Goal: Task Accomplishment & Management: Use online tool/utility

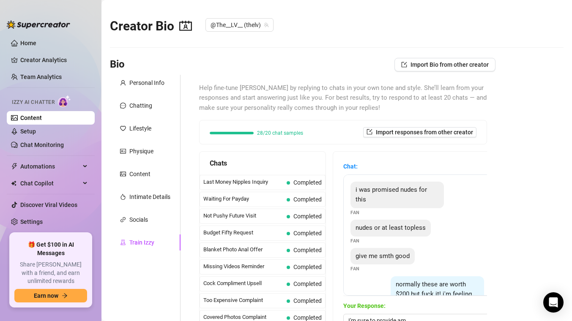
scroll to position [93, 0]
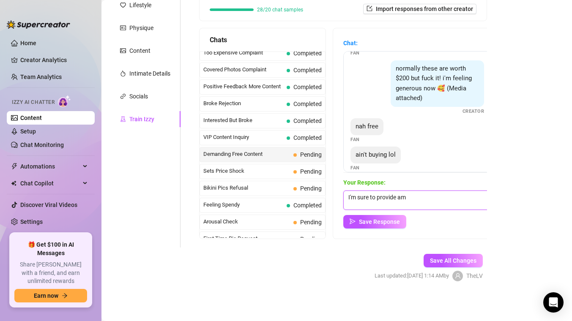
click at [417, 197] on textarea "I'm sure to provide am" at bounding box center [417, 200] width 148 height 19
drag, startPoint x: 414, startPoint y: 198, endPoint x: 336, endPoint y: 195, distance: 78.3
click at [336, 195] on div "Chat: i was promised nudes for this Fan nudes or at least topless Fan give me s…" at bounding box center [417, 133] width 168 height 211
type textarea "No worries. I appreciate you being here."
click at [377, 223] on span "Save Response" at bounding box center [379, 222] width 41 height 7
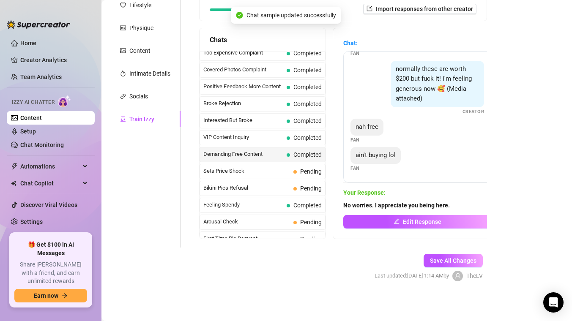
scroll to position [82, 0]
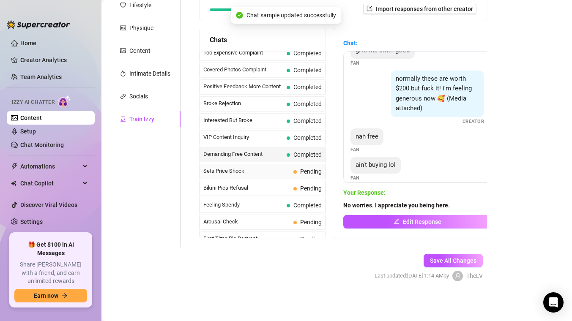
click at [279, 170] on span "Sets Price Shock" at bounding box center [246, 171] width 87 height 8
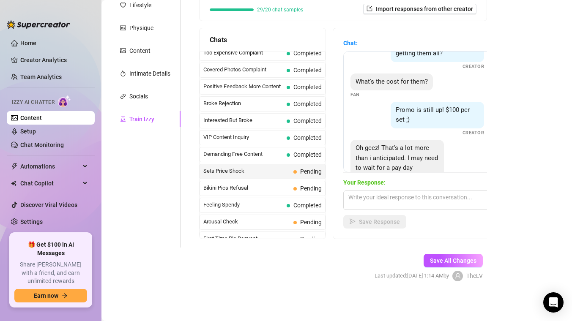
scroll to position [46, 0]
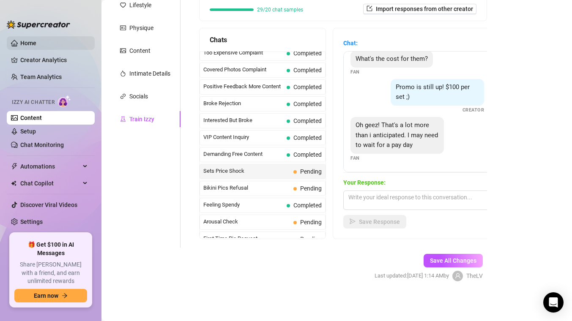
click at [27, 40] on link "Home" at bounding box center [28, 43] width 16 height 7
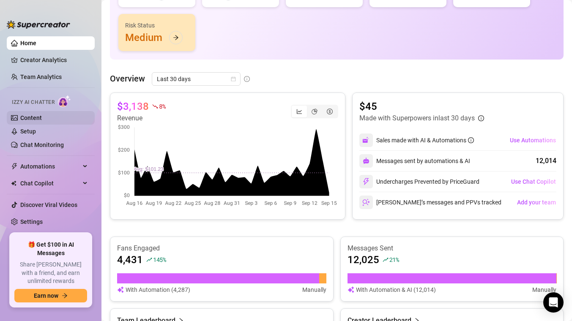
click at [26, 121] on link "Content" at bounding box center [31, 118] width 22 height 7
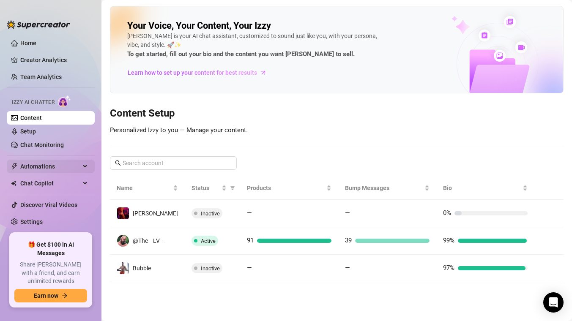
click at [37, 166] on span "Automations" at bounding box center [50, 167] width 60 height 14
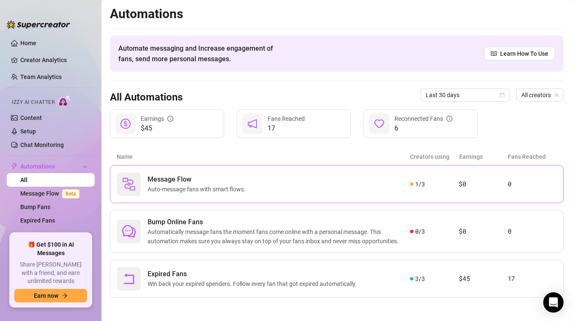
click at [166, 186] on span "Auto-message fans with smart flows." at bounding box center [198, 189] width 101 height 9
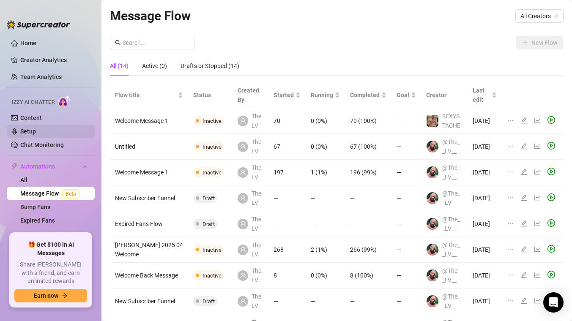
click at [30, 132] on link "Setup" at bounding box center [28, 131] width 16 height 7
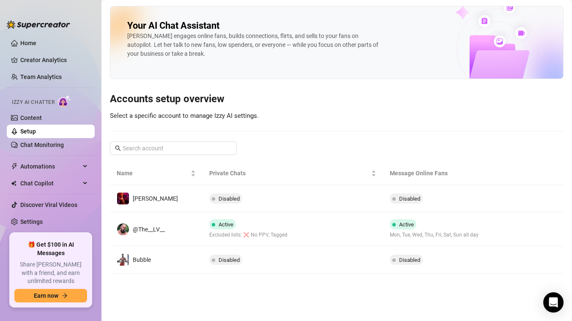
click at [41, 176] on ul "Home Creator Analytics Team Analytics Izzy AI Chatter Content Setup Chat Monito…" at bounding box center [51, 131] width 88 height 197
click at [41, 168] on span "Automations" at bounding box center [50, 167] width 60 height 14
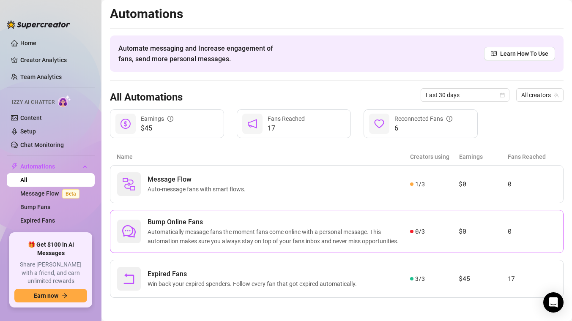
click at [176, 231] on span "Automatically message fans the moment fans come online with a personal message.…" at bounding box center [279, 236] width 262 height 19
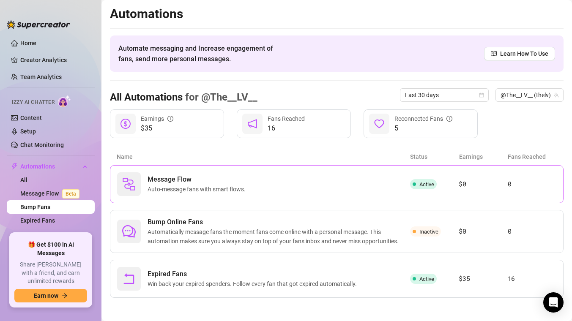
click at [159, 167] on div "Message Flow Auto-message fans with smart flows. Active $0 0" at bounding box center [337, 184] width 454 height 38
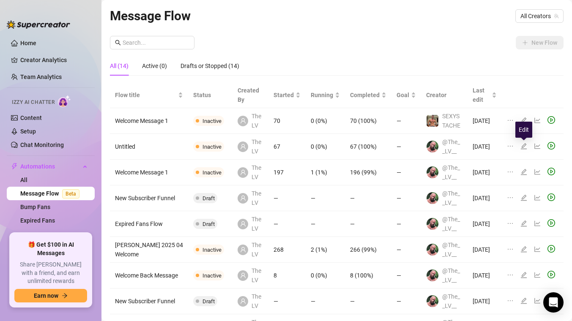
click at [523, 146] on icon "edit" at bounding box center [524, 146] width 6 height 6
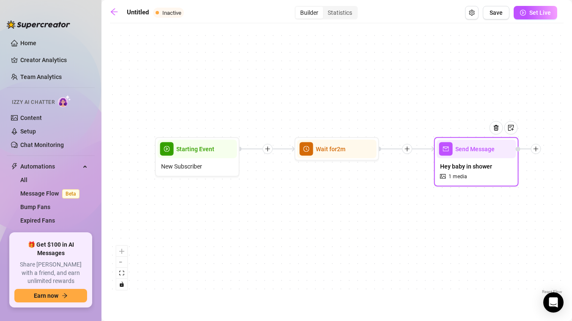
click at [449, 179] on span "1 media" at bounding box center [457, 177] width 19 height 8
type textarea "Hey baby! Welcome to my OF."
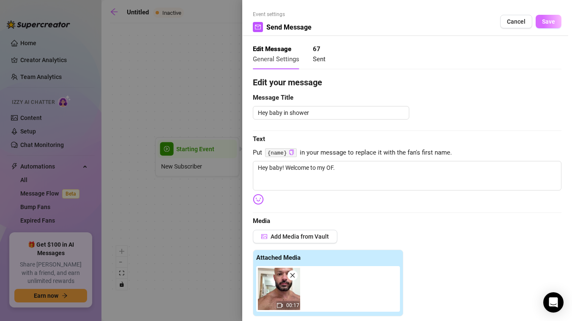
click at [546, 23] on span "Save" at bounding box center [548, 21] width 13 height 7
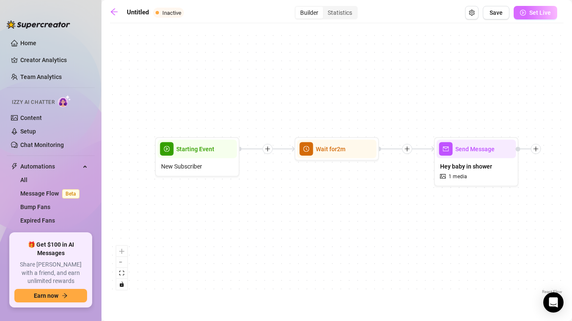
click at [522, 19] on button "Set Live" at bounding box center [536, 13] width 44 height 14
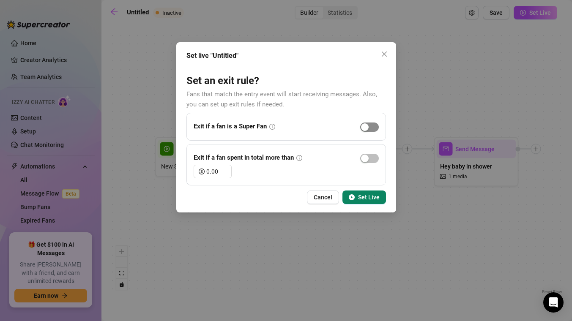
click at [366, 128] on div "button" at bounding box center [365, 127] width 8 height 8
click at [369, 159] on span "button" at bounding box center [369, 158] width 19 height 9
click at [367, 128] on span "button" at bounding box center [369, 127] width 19 height 9
click at [368, 158] on span "button" at bounding box center [369, 158] width 19 height 9
click at [372, 187] on div "Set live "Untitled" Set an exit rule? Fans that match the entry event will star…" at bounding box center [286, 127] width 220 height 170
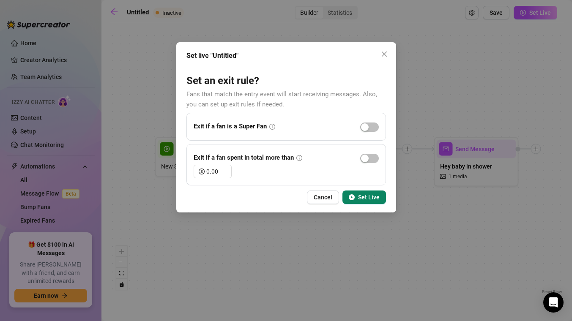
click at [372, 197] on span "Set Live" at bounding box center [369, 197] width 22 height 7
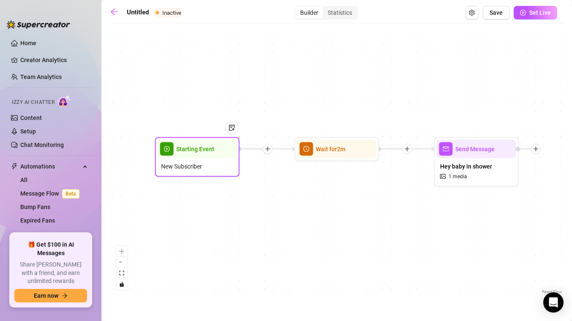
click at [214, 169] on div "New Subscriber" at bounding box center [197, 167] width 79 height 16
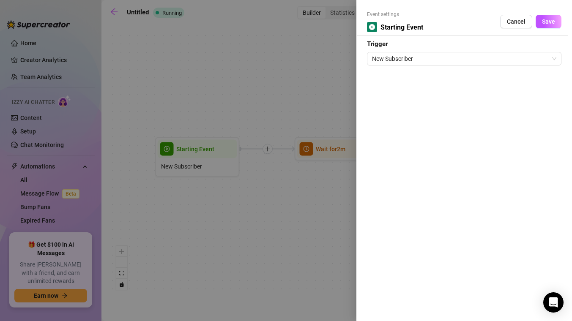
click at [385, 61] on span "New Subscriber" at bounding box center [464, 58] width 184 height 13
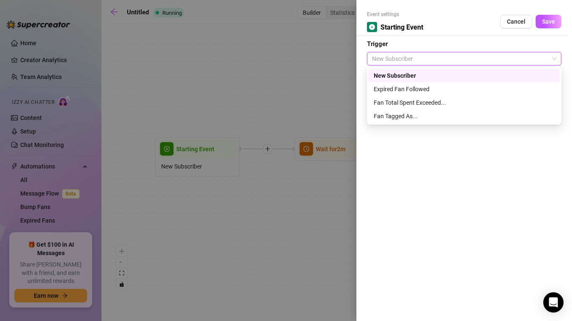
click at [319, 73] on div at bounding box center [286, 160] width 572 height 321
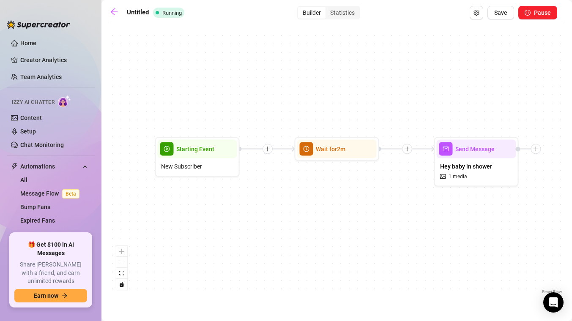
click at [319, 73] on div "Send Message Hey baby in shower 1 media Wait for 2m Starting Event New Subscrib…" at bounding box center [337, 161] width 454 height 269
click at [112, 13] on icon "arrow-left" at bounding box center [114, 12] width 8 height 8
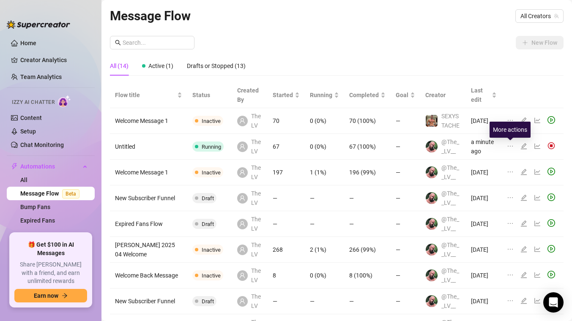
click at [512, 145] on icon "ellipsis" at bounding box center [510, 146] width 7 height 7
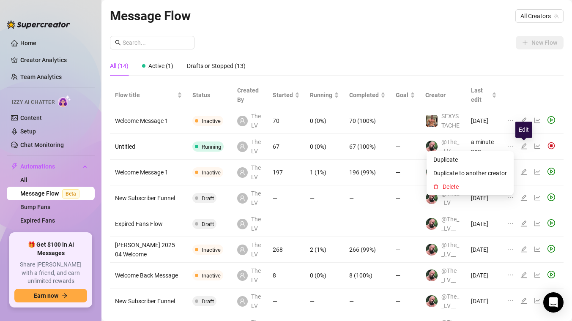
click at [525, 146] on icon "edit" at bounding box center [523, 146] width 7 height 7
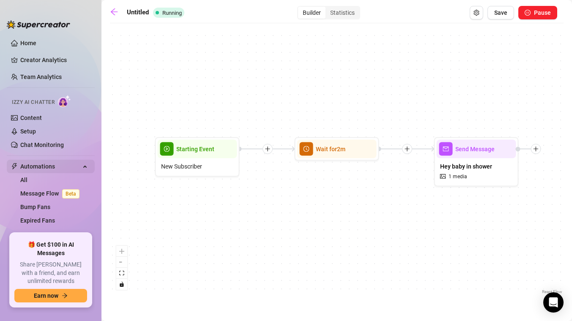
click at [52, 160] on span "Automations" at bounding box center [50, 167] width 60 height 14
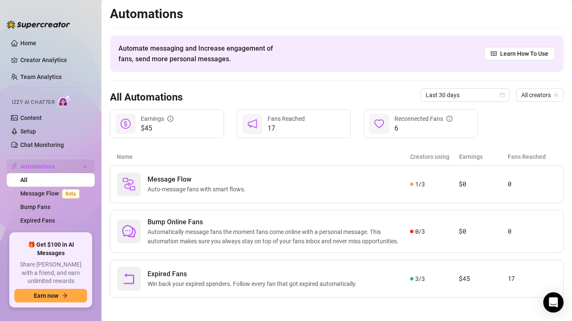
click at [52, 163] on span "Automations" at bounding box center [50, 167] width 60 height 14
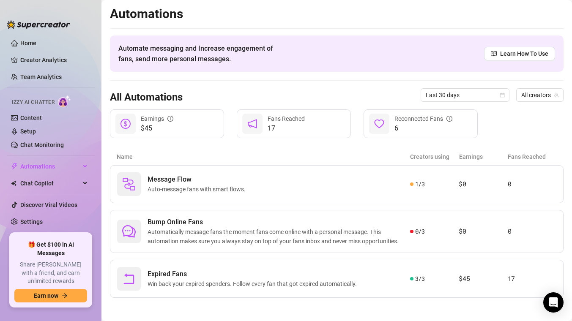
click at [53, 174] on ul "Home Creator Analytics Team Analytics Izzy AI Chatter Content Setup Chat Monito…" at bounding box center [51, 131] width 88 height 197
click at [53, 169] on span "Automations" at bounding box center [50, 167] width 60 height 14
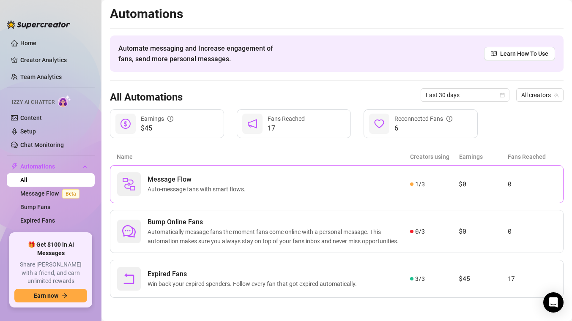
click at [151, 184] on span "Message Flow" at bounding box center [198, 180] width 101 height 10
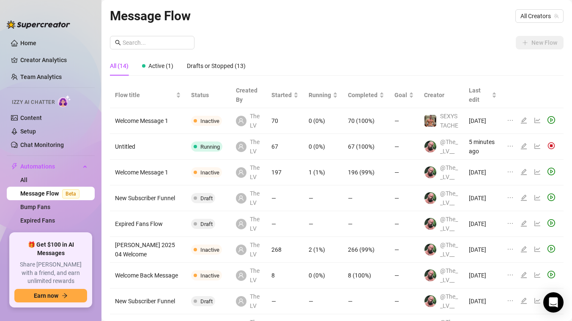
click at [512, 146] on icon "ellipsis" at bounding box center [510, 146] width 7 height 7
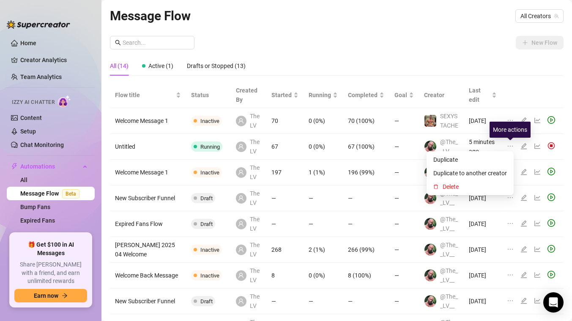
click at [512, 147] on icon "ellipsis" at bounding box center [510, 146] width 7 height 7
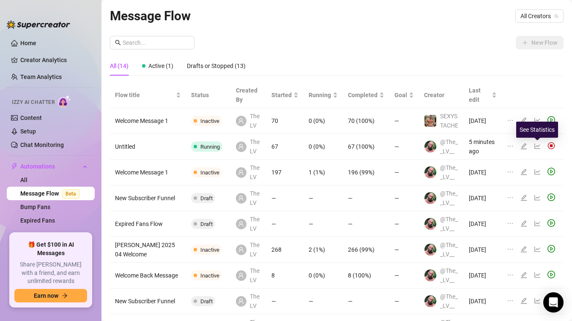
click at [538, 145] on icon "line-chart" at bounding box center [537, 146] width 7 height 7
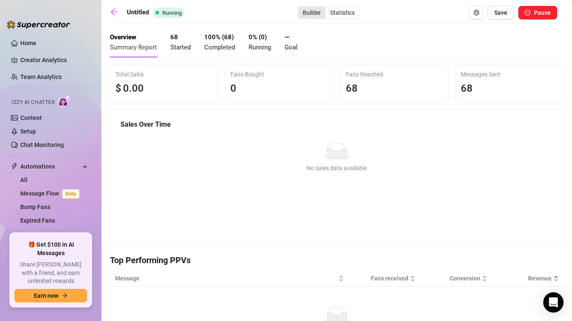
click at [308, 15] on div "Builder" at bounding box center [311, 13] width 27 height 12
click at [300, 8] on input "Builder" at bounding box center [300, 8] width 0 height 0
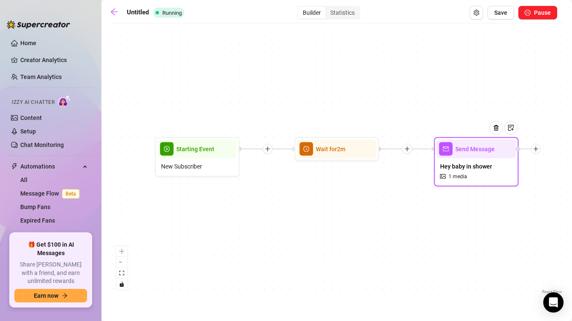
click at [468, 174] on div "Hey baby in shower 1 media" at bounding box center [476, 172] width 79 height 26
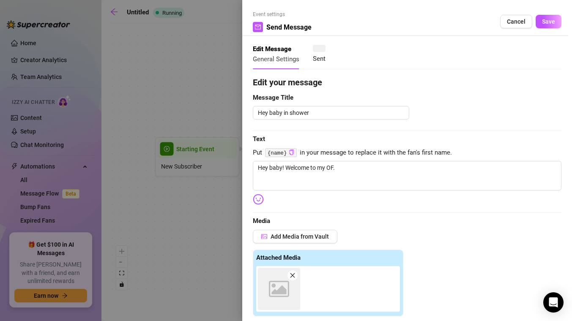
type textarea "Hey baby! Welcome to my OF."
click at [510, 20] on span "Cancel" at bounding box center [516, 21] width 19 height 7
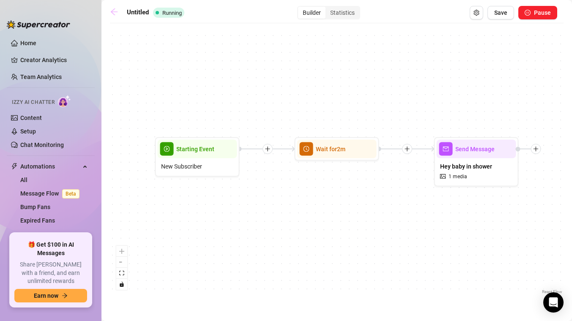
click at [115, 13] on icon "arrow-left" at bounding box center [114, 12] width 8 height 8
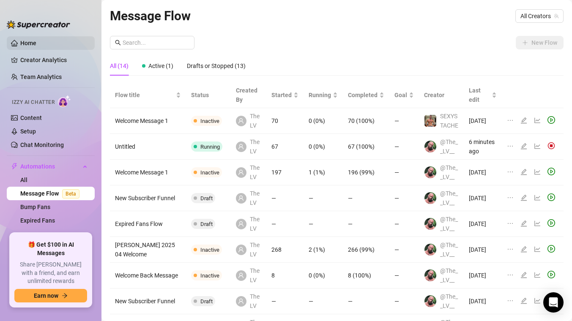
click at [36, 44] on link "Home" at bounding box center [28, 43] width 16 height 7
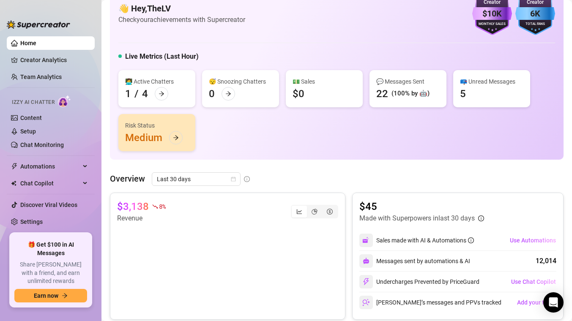
scroll to position [47, 0]
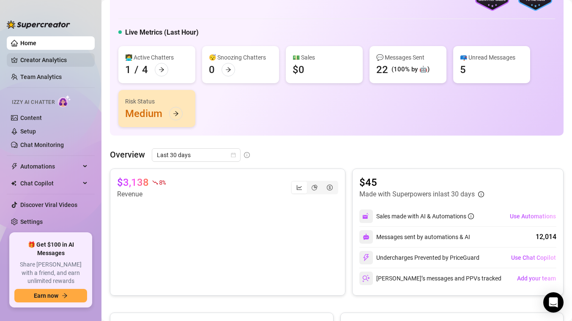
click at [46, 60] on link "Creator Analytics" at bounding box center [54, 60] width 68 height 14
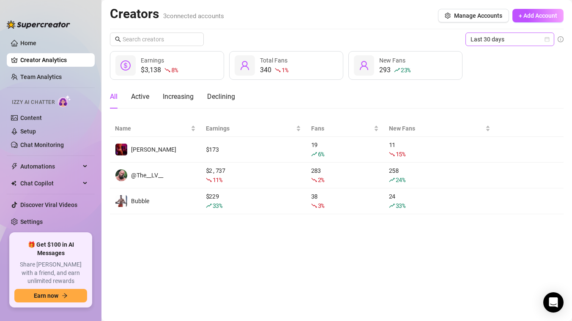
click at [514, 40] on span "Last 30 days" at bounding box center [509, 39] width 79 height 13
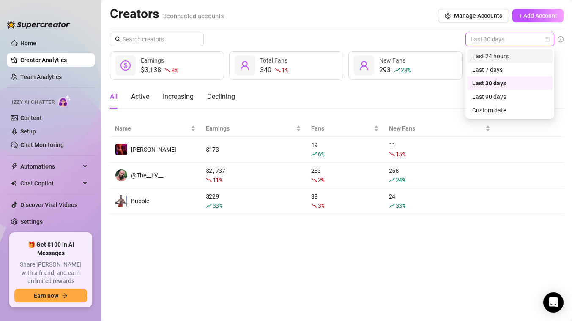
click at [503, 54] on div "Last 24 hours" at bounding box center [509, 56] width 75 height 9
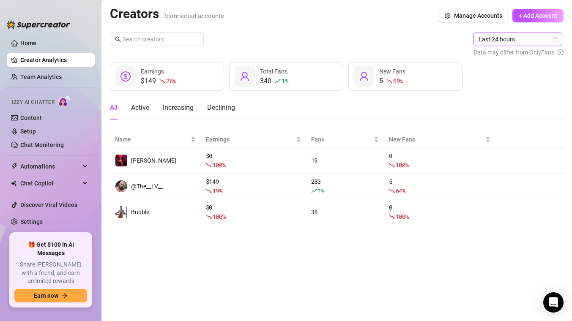
click at [488, 42] on span "Last 24 hours" at bounding box center [517, 39] width 79 height 13
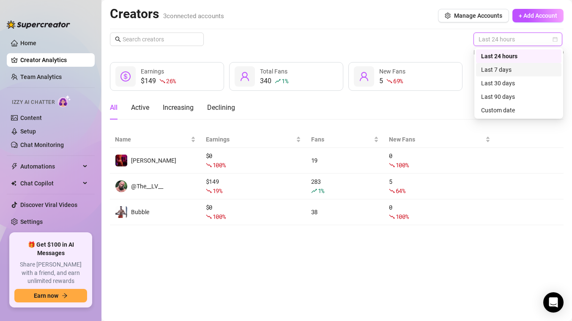
click at [491, 68] on div "Last 7 days" at bounding box center [518, 69] width 75 height 9
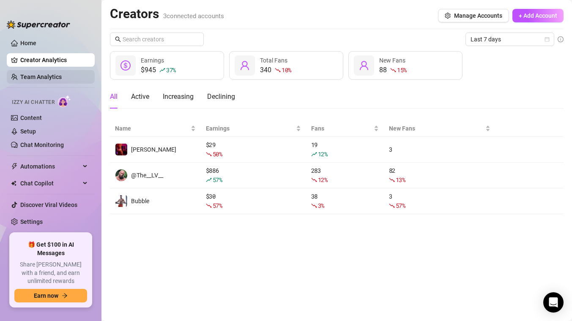
click at [42, 75] on link "Team Analytics" at bounding box center [40, 77] width 41 height 7
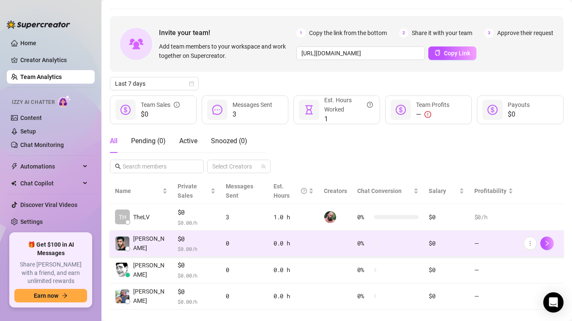
scroll to position [27, 0]
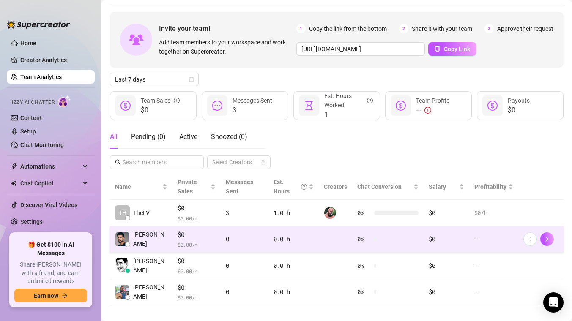
click at [163, 247] on td "[PERSON_NAME]" at bounding box center [141, 240] width 63 height 27
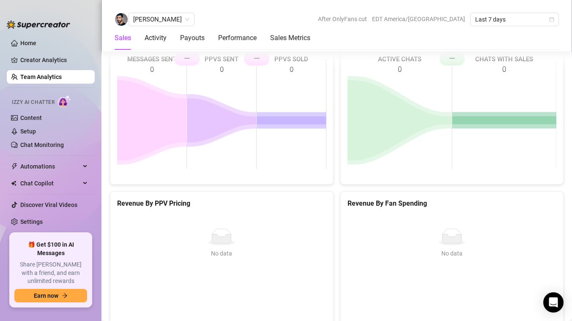
scroll to position [1310, 0]
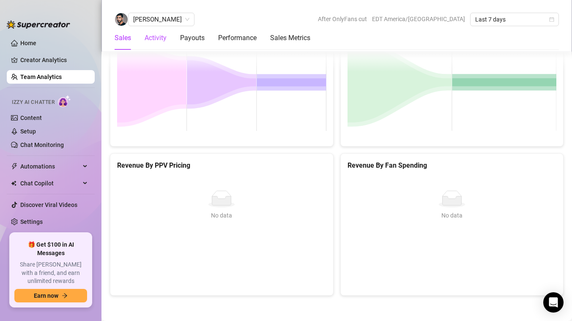
click at [156, 39] on div "Activity" at bounding box center [156, 38] width 22 height 10
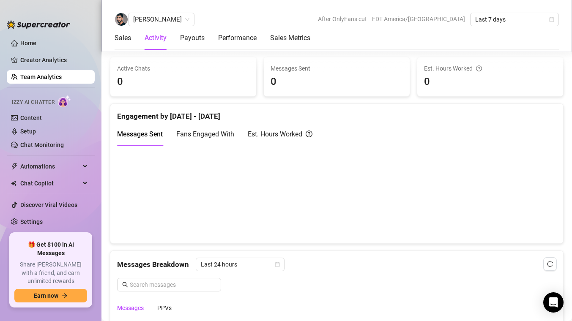
scroll to position [334, 0]
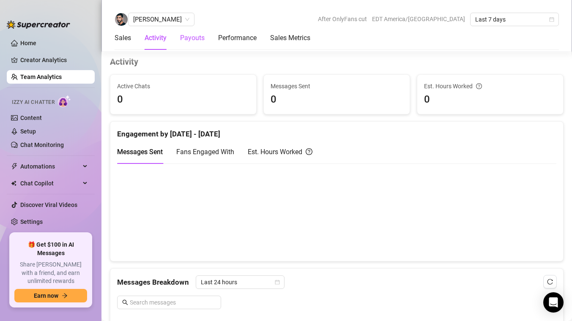
click at [191, 38] on div "Payouts" at bounding box center [192, 38] width 25 height 10
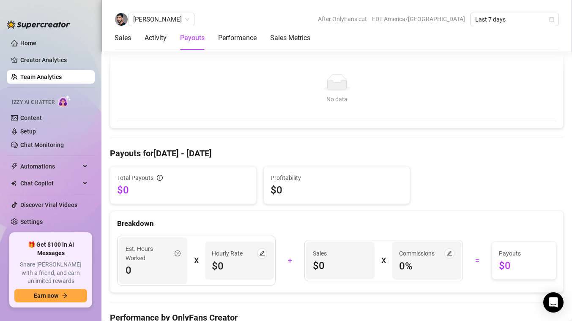
scroll to position [726, 0]
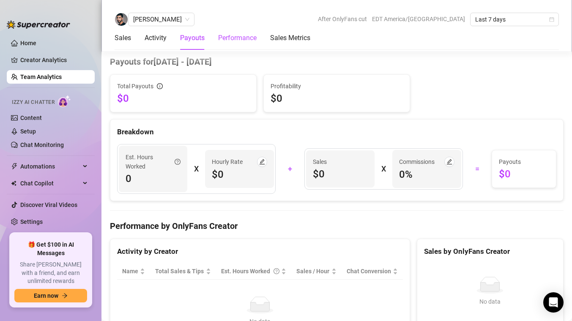
click at [240, 42] on div "Performance" at bounding box center [237, 38] width 38 height 10
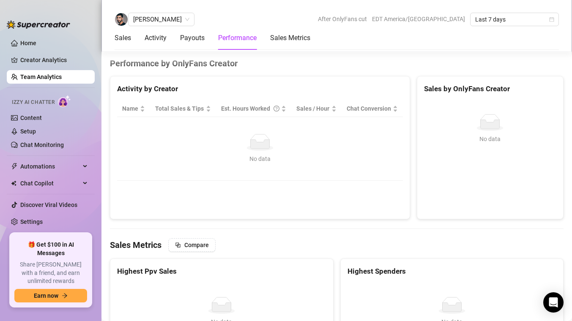
scroll to position [891, 0]
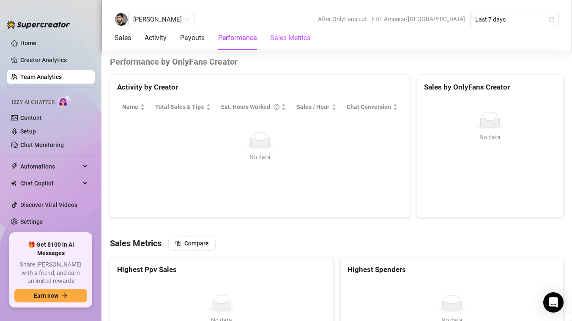
click at [281, 37] on Metrics "Sales Metrics" at bounding box center [290, 38] width 40 height 10
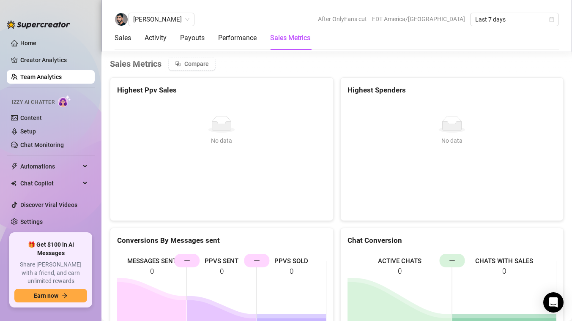
scroll to position [1073, 0]
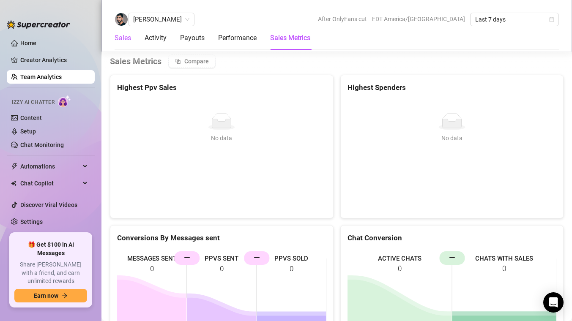
click at [123, 42] on div "Sales" at bounding box center [123, 38] width 16 height 10
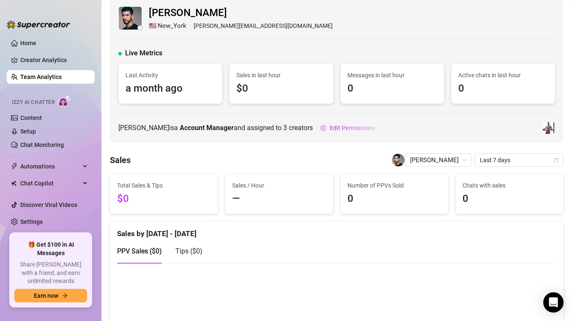
scroll to position [0, 0]
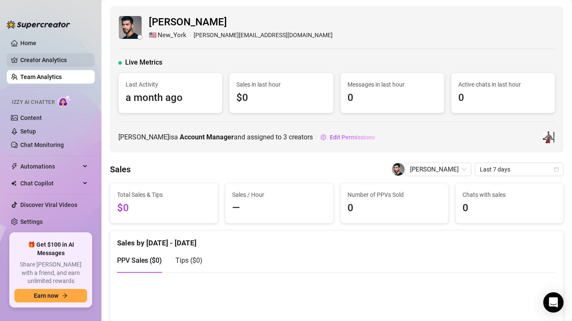
click at [51, 65] on link "Creator Analytics" at bounding box center [54, 60] width 68 height 14
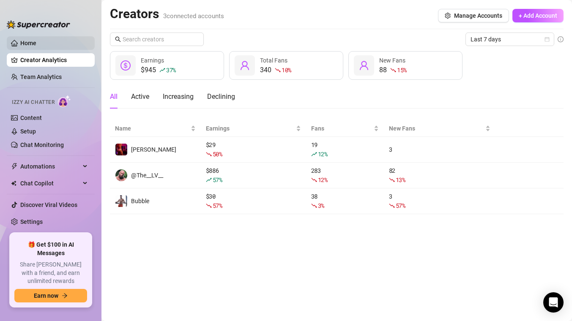
click at [36, 46] on link "Home" at bounding box center [28, 43] width 16 height 7
